Goal: Information Seeking & Learning: Learn about a topic

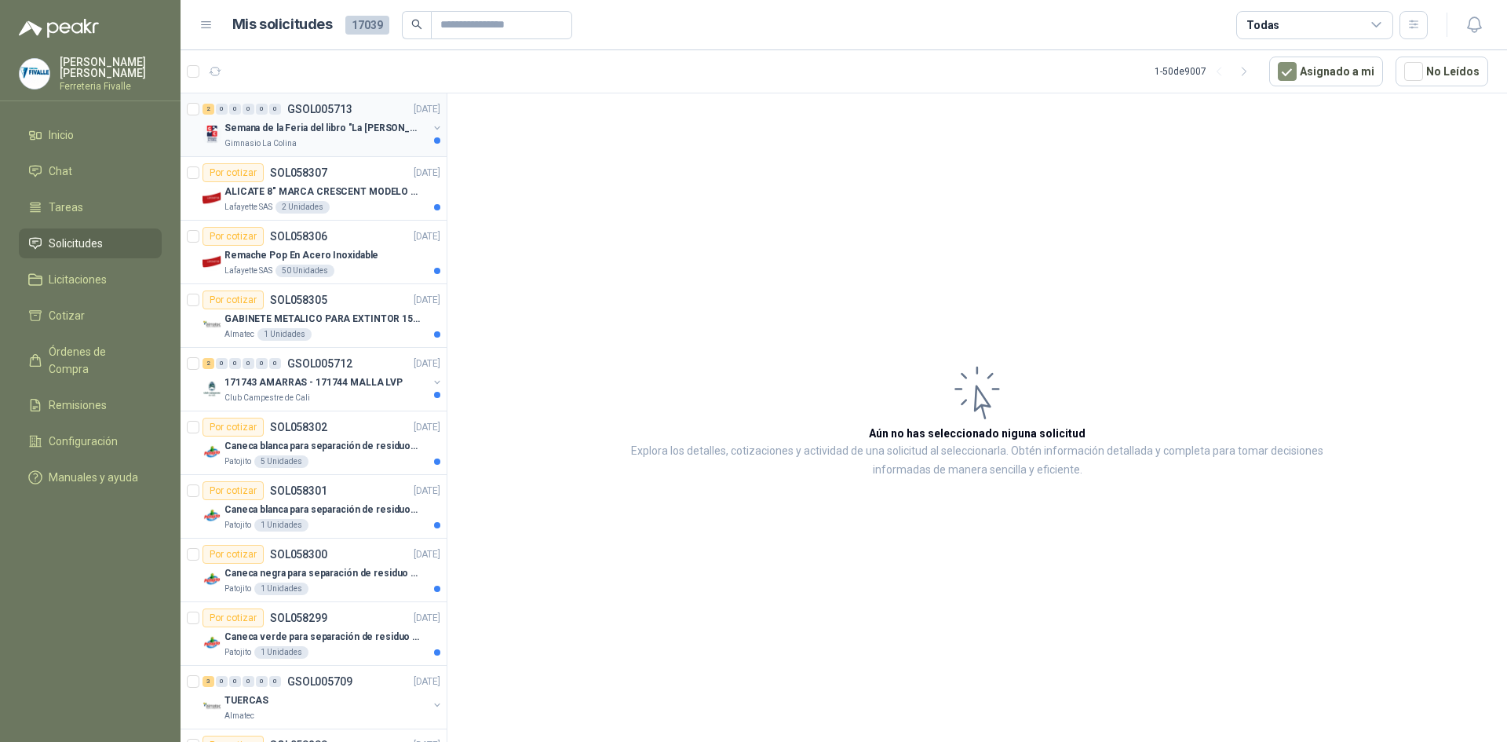
click at [365, 119] on div "Semana de la Feria del libro "La [PERSON_NAME]"" at bounding box center [325, 128] width 203 height 19
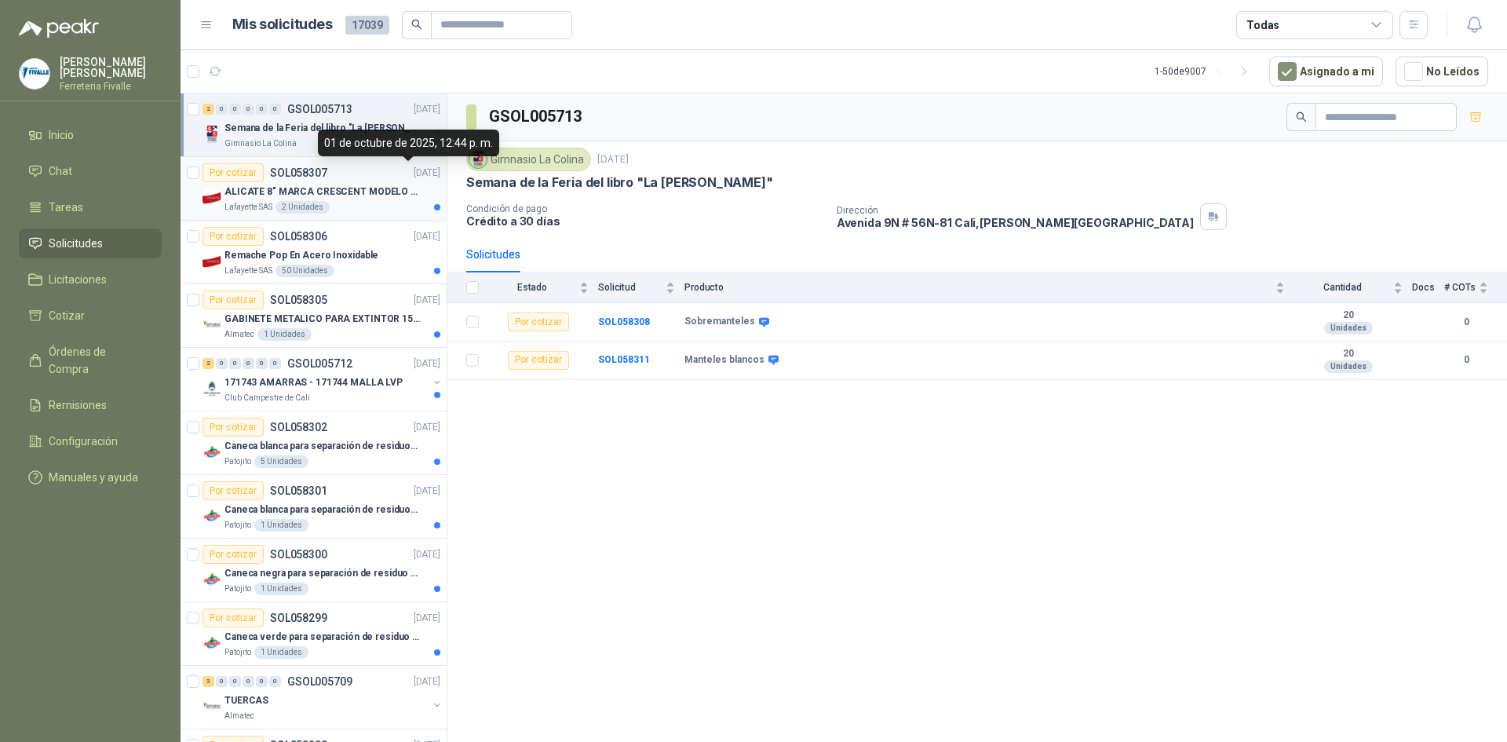
click at [401, 183] on div "ALICATE 8" MARCA CRESCENT MODELO 38008tv" at bounding box center [332, 191] width 216 height 19
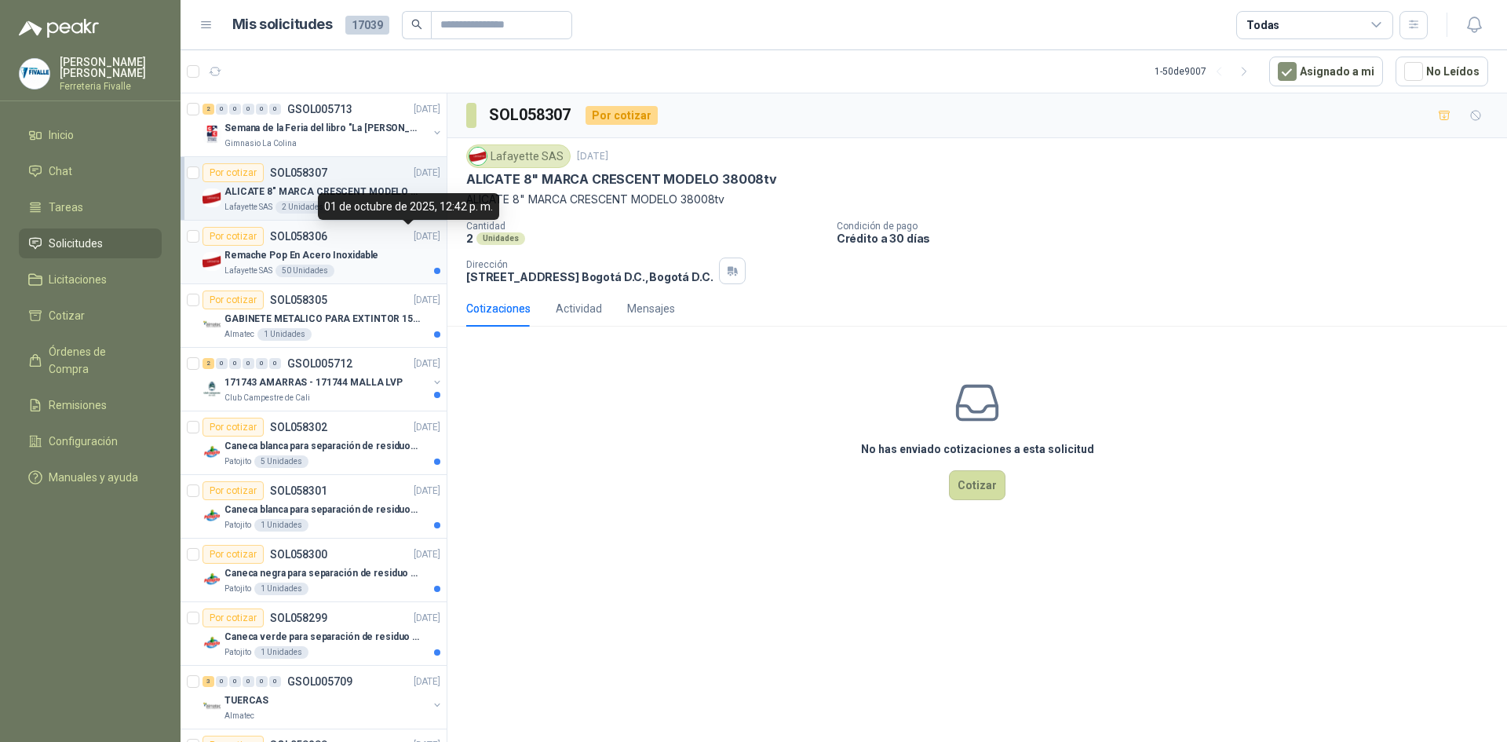
click at [395, 249] on div "Remache Pop En Acero Inoxidable" at bounding box center [332, 255] width 216 height 19
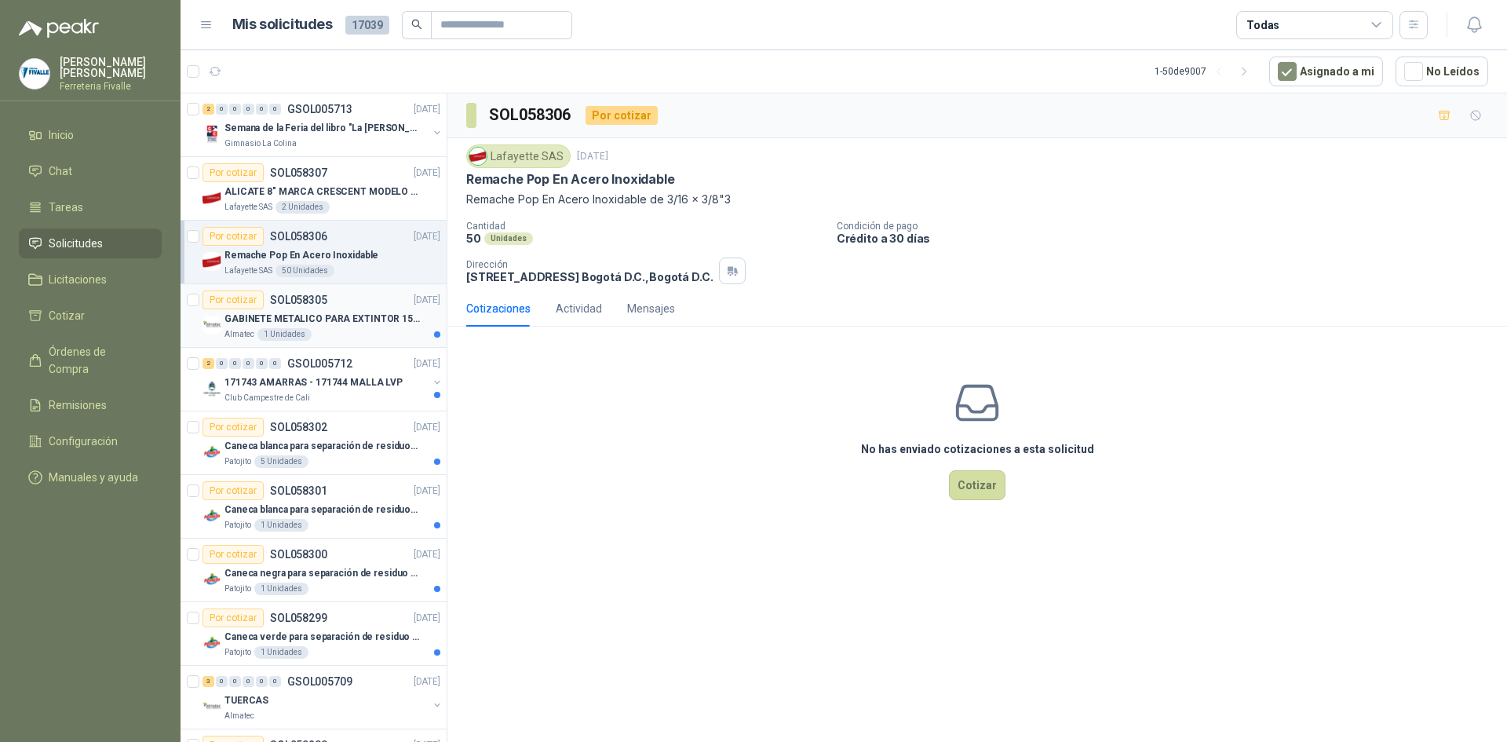
click at [368, 322] on p "GABINETE METALICO PARA EXTINTOR 15 LB" at bounding box center [321, 319] width 195 height 15
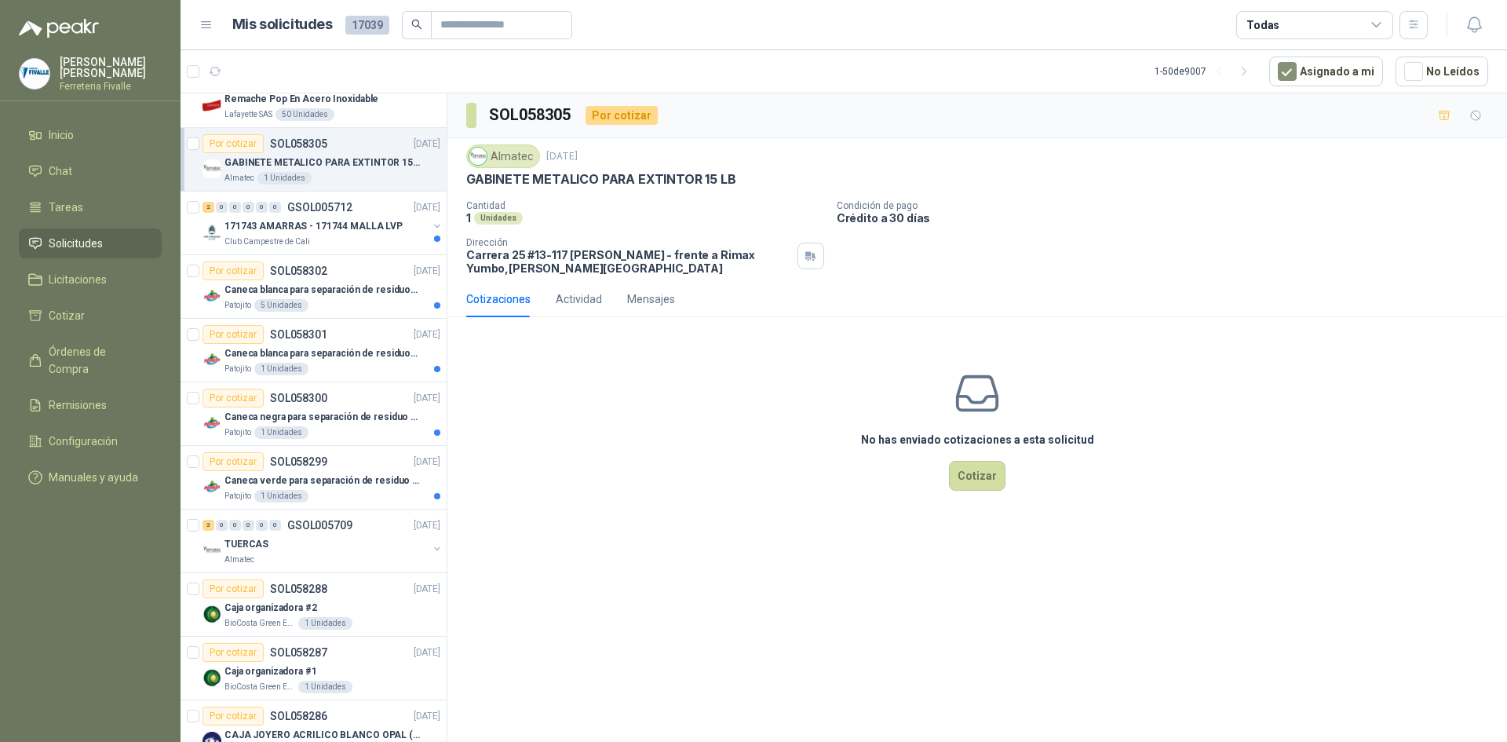
scroll to position [157, 0]
click at [391, 236] on div "Club Campestre de Cali" at bounding box center [325, 241] width 203 height 13
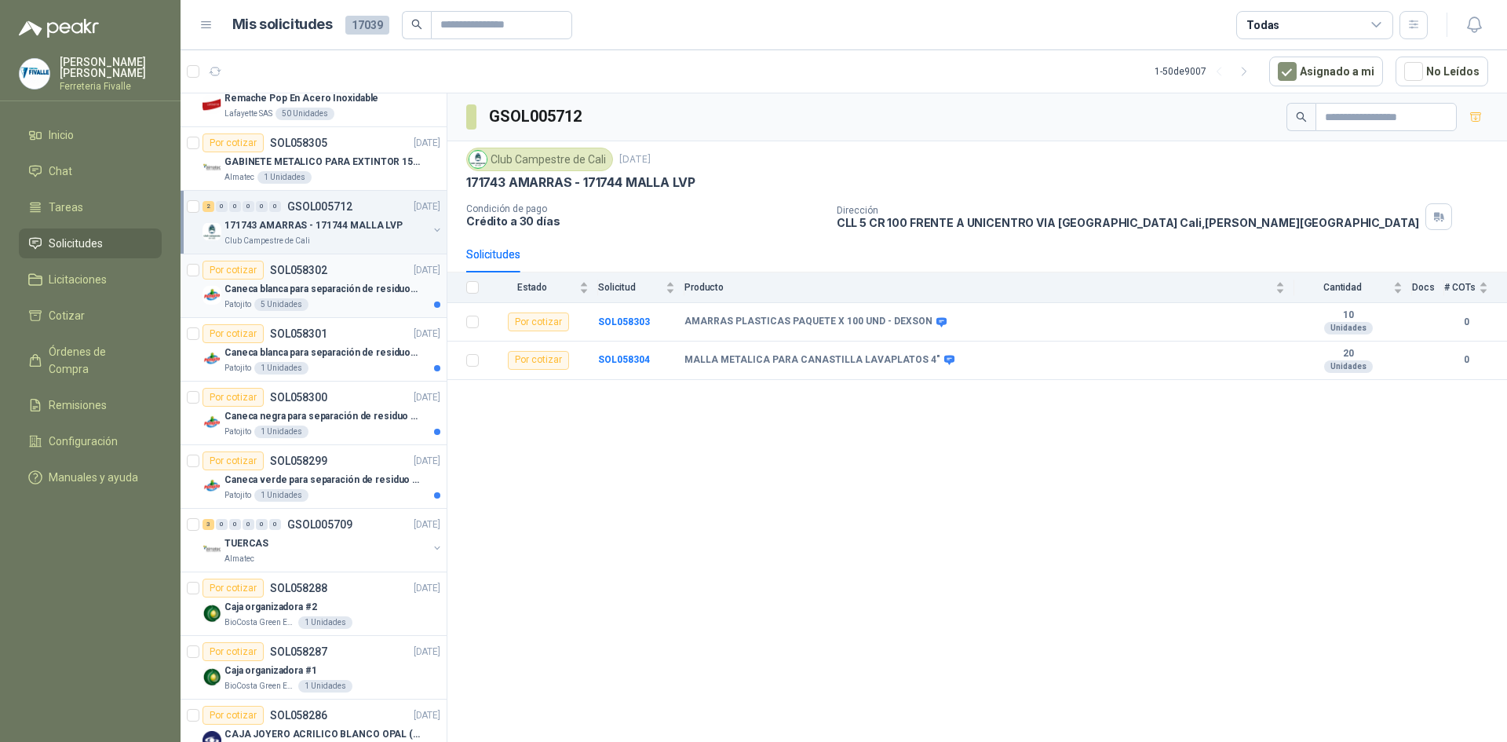
click at [342, 312] on article "Por cotizar SOL058302 [DATE] Caneca blanca para separación de residuos 121 LT P…" at bounding box center [314, 286] width 266 height 64
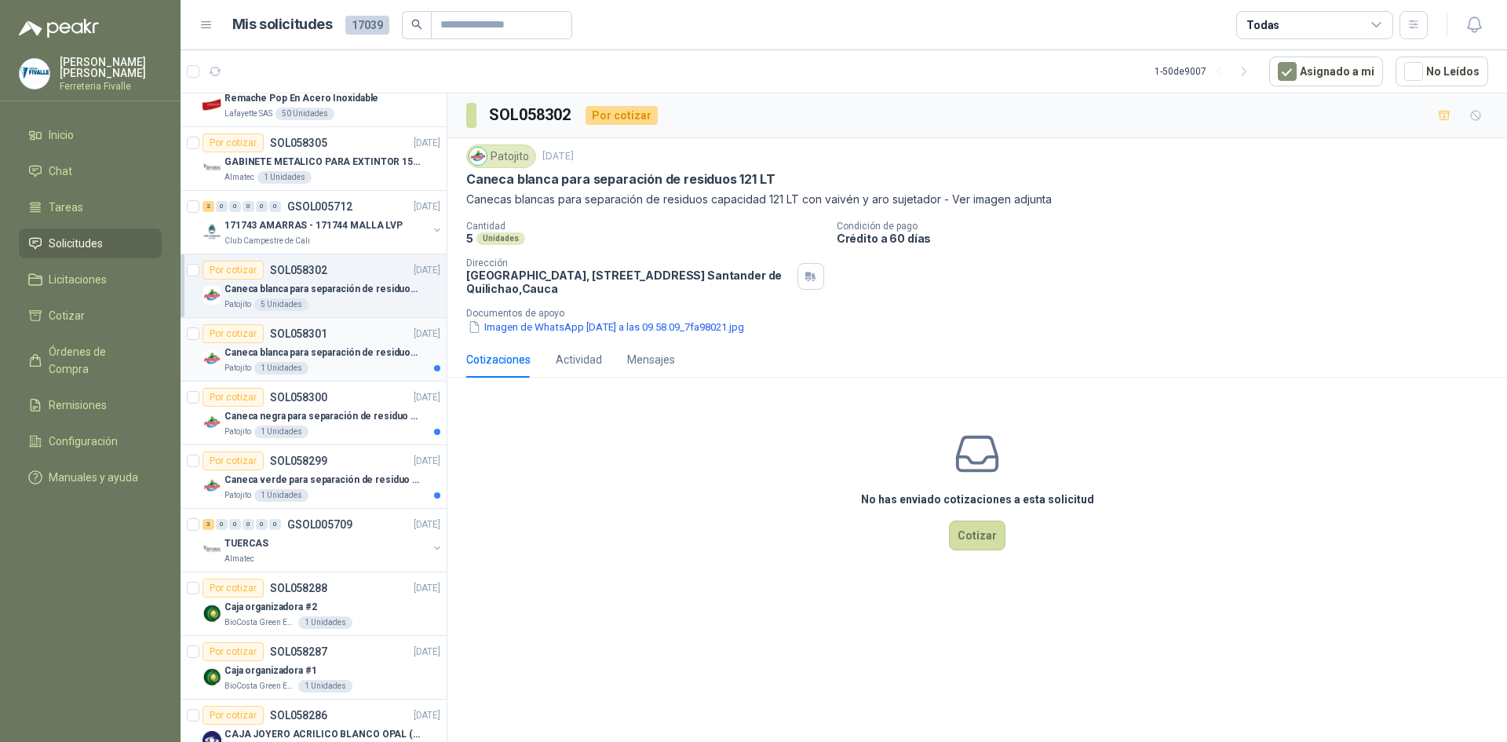
click at [348, 356] on p "Caneca blanca para separación de residuos 10 LT" at bounding box center [321, 352] width 195 height 15
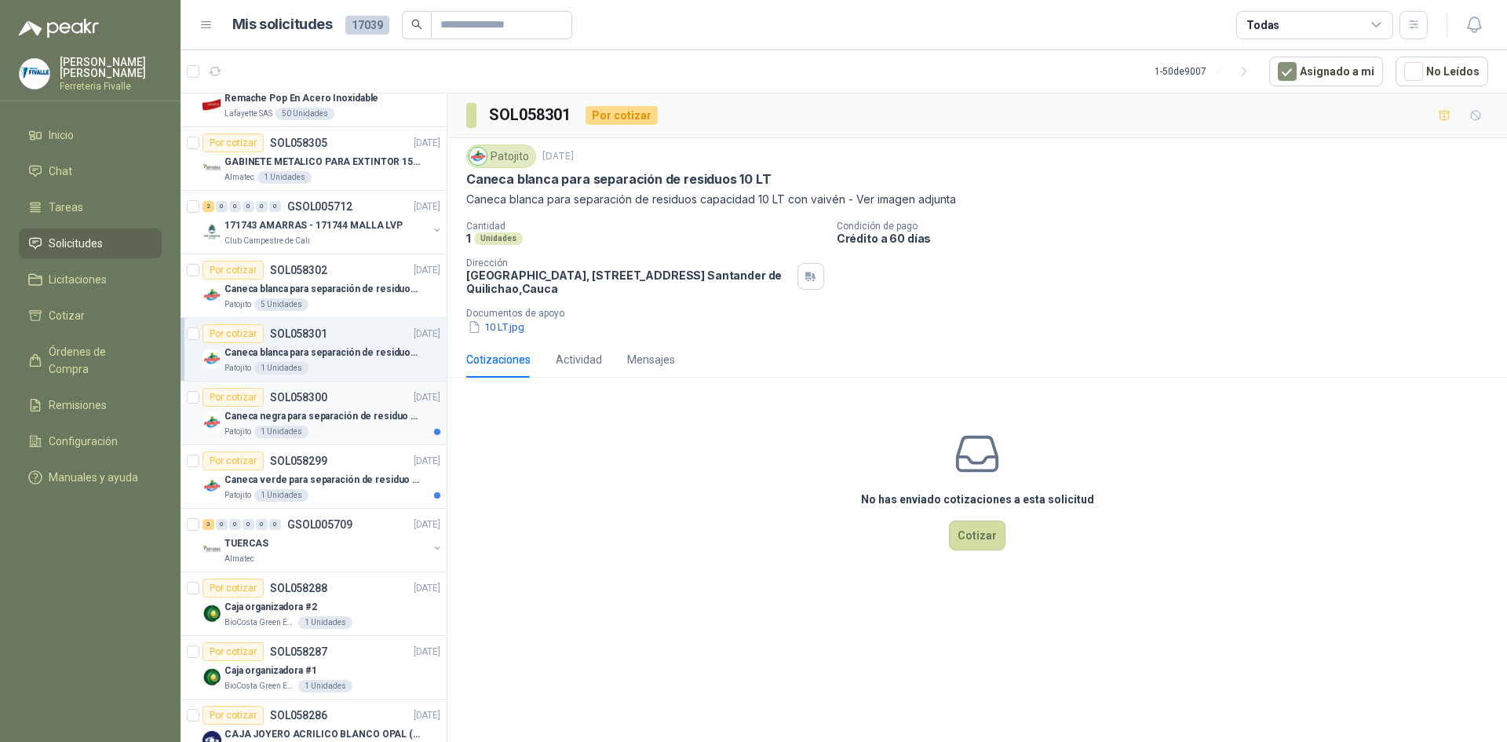
click at [356, 413] on p "Caneca negra para separación de residuo 55 LT" at bounding box center [321, 416] width 195 height 15
click at [385, 490] on div "Patojito 1 Unidades" at bounding box center [332, 495] width 216 height 13
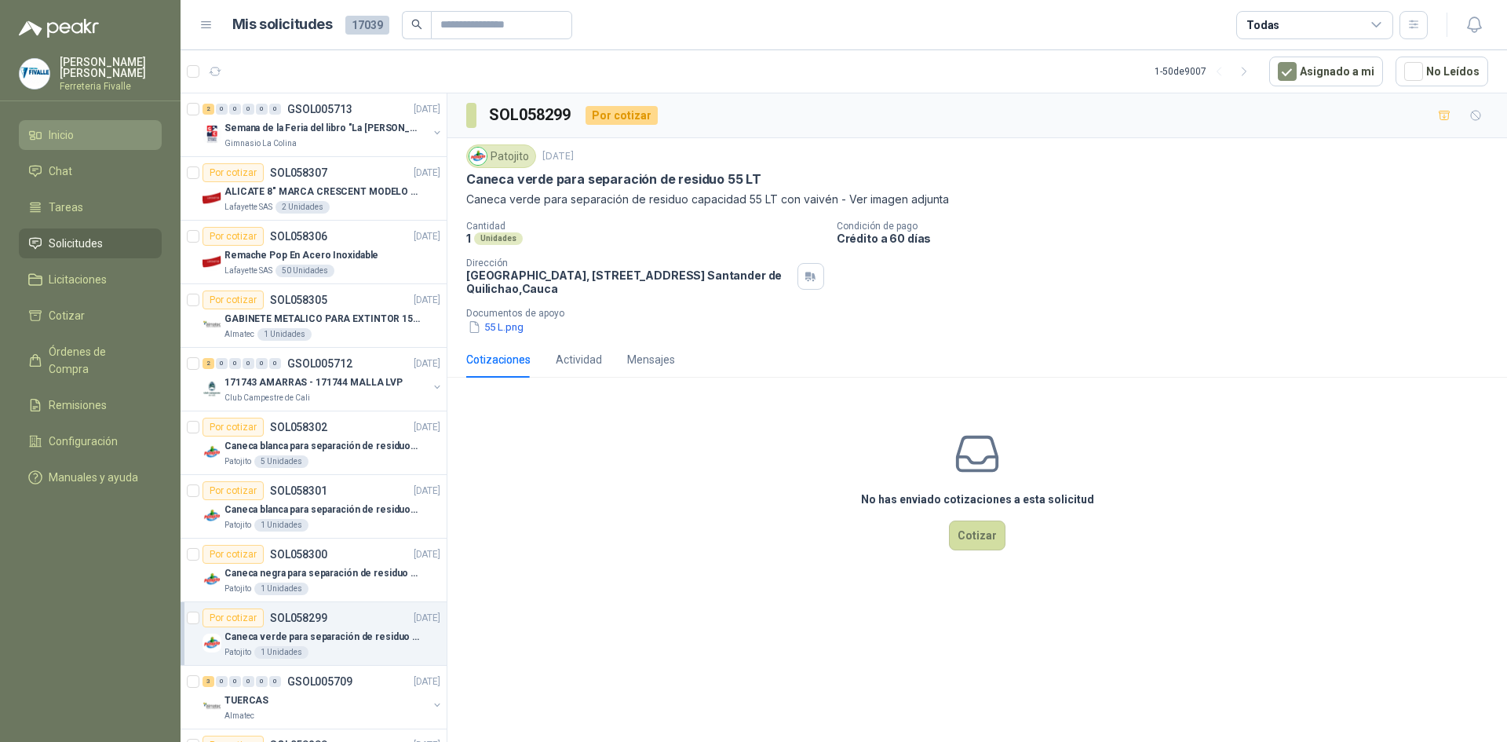
click at [75, 150] on link "Inicio" at bounding box center [90, 135] width 143 height 30
